Goal: Information Seeking & Learning: Compare options

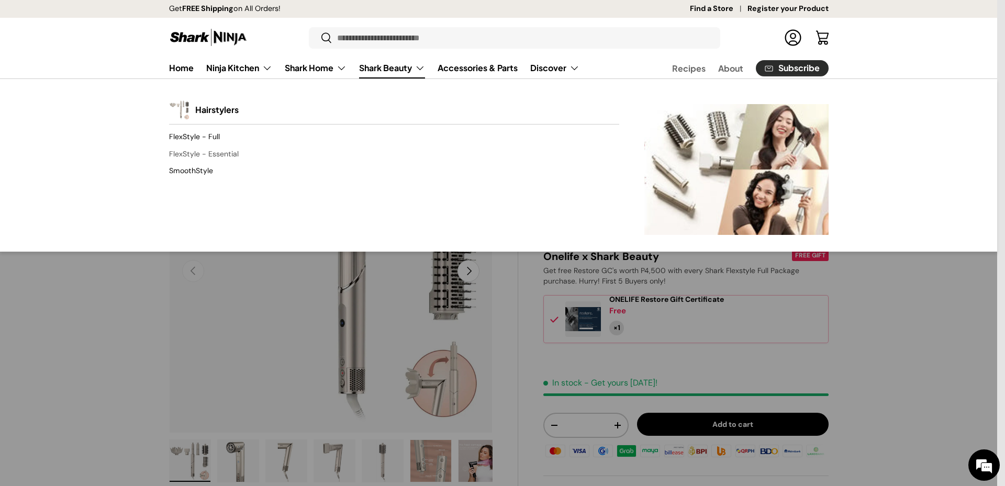
click at [210, 157] on link "FlexStyle - Essential" at bounding box center [394, 154] width 450 height 17
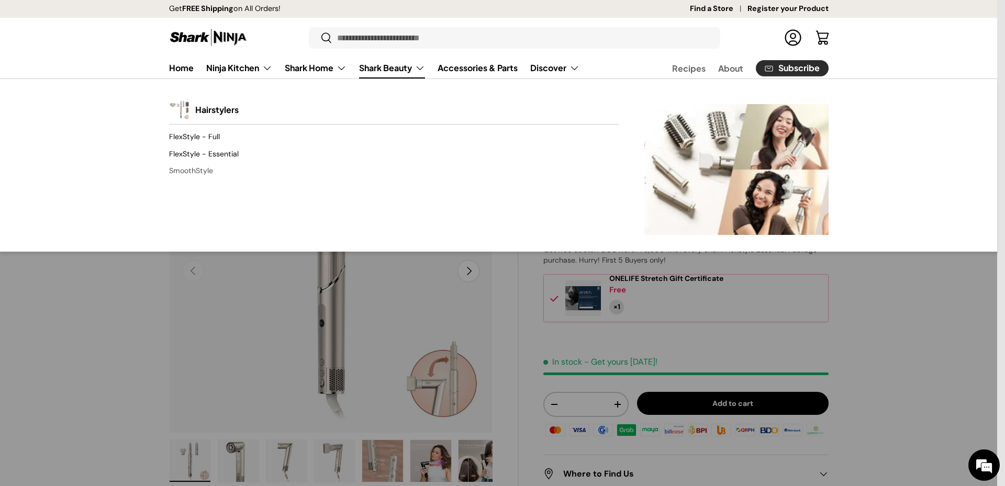
click at [232, 169] on link "SmoothStyle" at bounding box center [394, 171] width 450 height 17
